Goal: Task Accomplishment & Management: Use online tool/utility

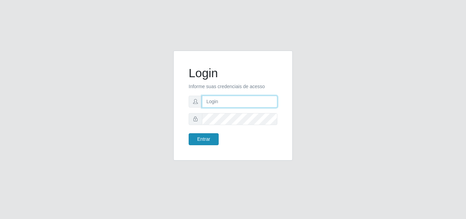
type input "[EMAIL_ADDRESS][DOMAIN_NAME]"
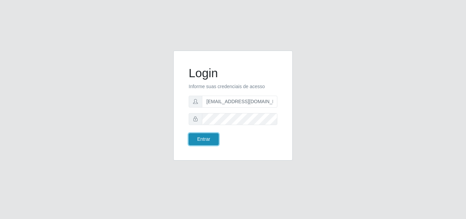
click at [212, 140] on button "Entrar" at bounding box center [204, 139] width 30 height 12
click at [207, 142] on button "Entrar" at bounding box center [204, 139] width 30 height 12
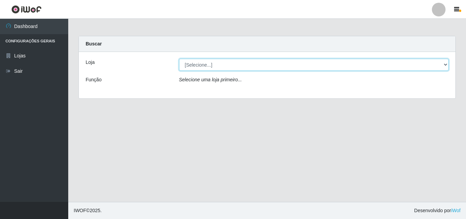
click at [446, 66] on select "[Selecione...] Rede Potiguar 1 - Macaíba" at bounding box center [314, 65] width 270 height 12
select select "100"
click at [179, 59] on select "[Selecione...] Rede Potiguar 1 - Macaíba" at bounding box center [314, 65] width 270 height 12
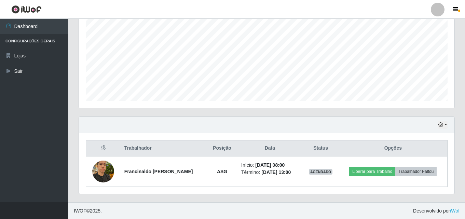
scroll to position [143, 0]
